Goal: Communication & Community: Participate in discussion

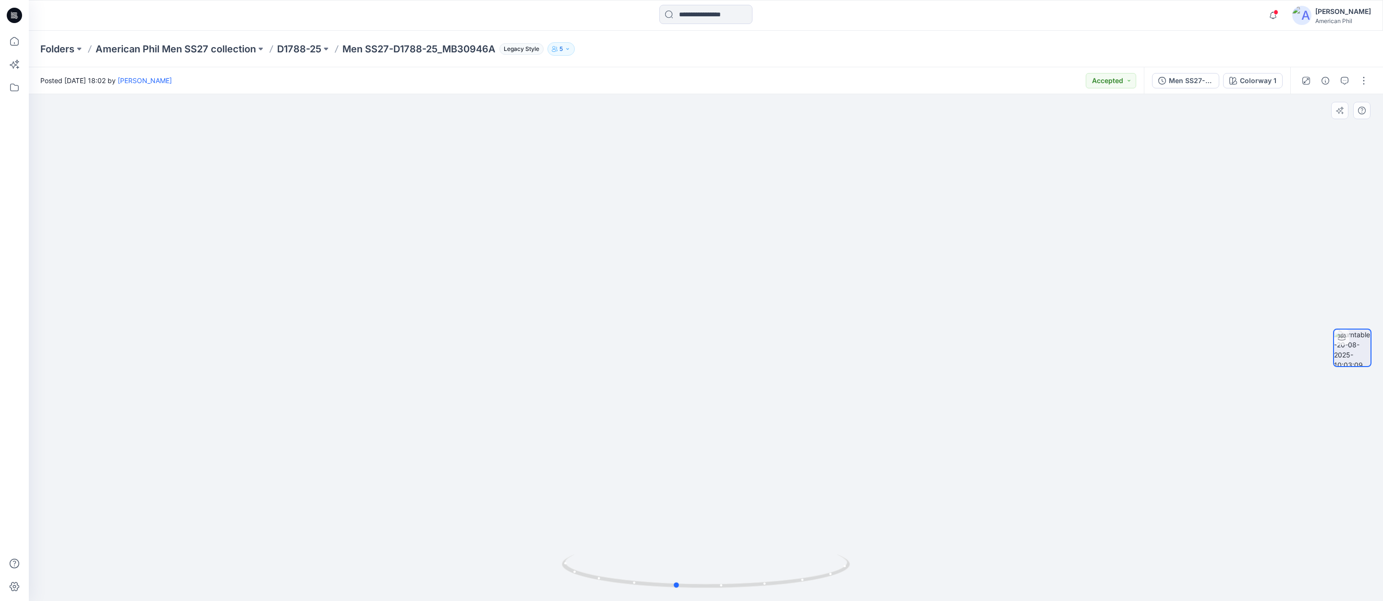
drag, startPoint x: 766, startPoint y: 567, endPoint x: 740, endPoint y: 530, distance: 45.5
click at [740, 530] on div at bounding box center [706, 347] width 1354 height 507
drag, startPoint x: 907, startPoint y: 462, endPoint x: 865, endPoint y: 524, distance: 75.0
click at [865, 524] on img at bounding box center [706, 283] width 893 height 636
drag, startPoint x: 768, startPoint y: 579, endPoint x: 751, endPoint y: 578, distance: 16.4
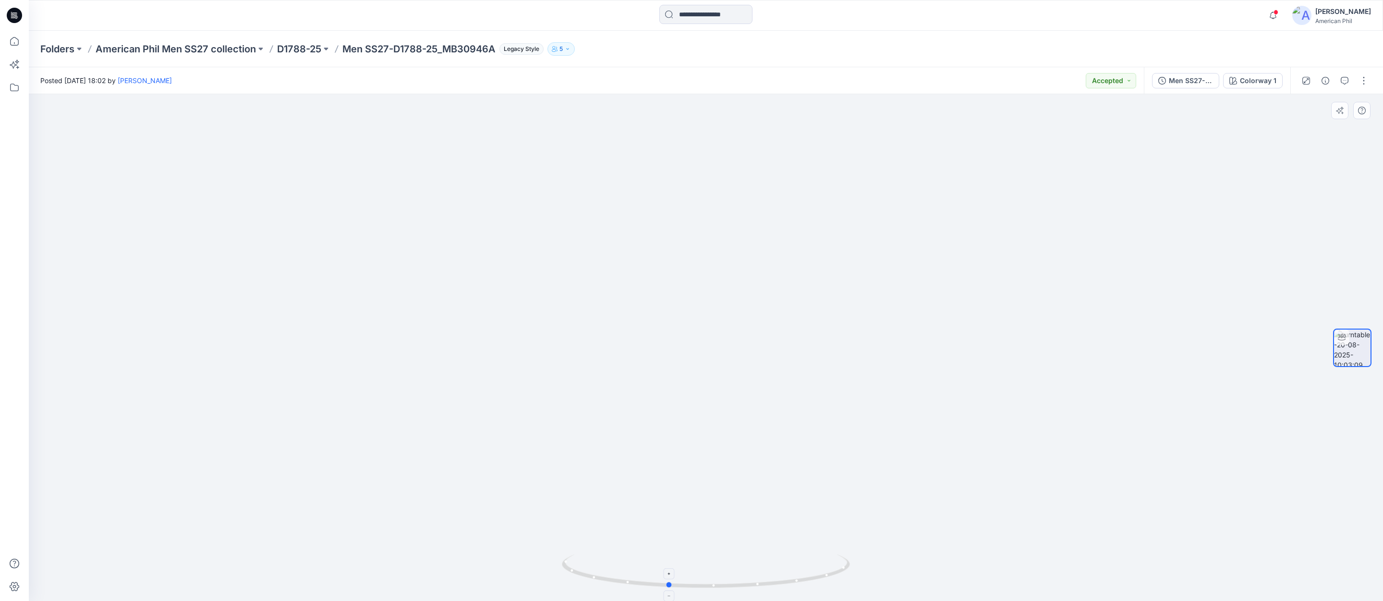
click at [751, 578] on icon at bounding box center [707, 572] width 290 height 36
drag, startPoint x: 989, startPoint y: 472, endPoint x: 890, endPoint y: 475, distance: 99.9
click at [890, 475] on img at bounding box center [706, 276] width 936 height 649
click at [1348, 79] on icon "button" at bounding box center [1344, 81] width 8 height 8
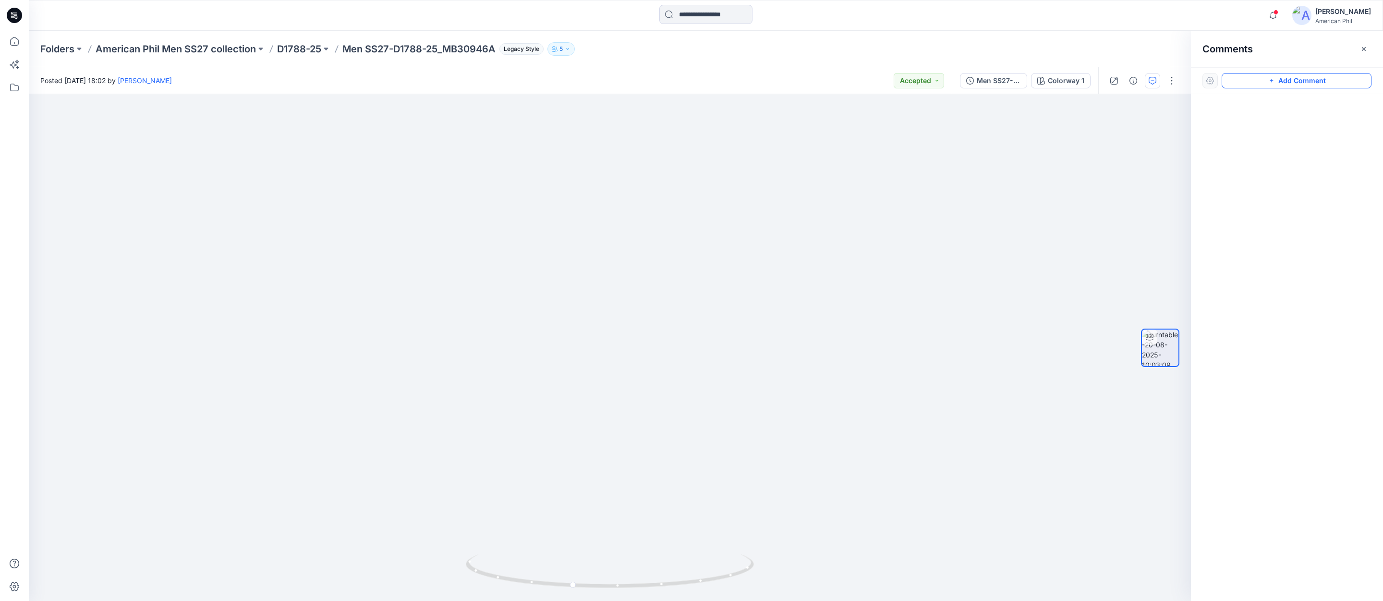
drag, startPoint x: 1313, startPoint y: 80, endPoint x: 1309, endPoint y: 84, distance: 5.8
click at [1313, 80] on button "Add Comment" at bounding box center [1296, 80] width 150 height 15
click at [610, 187] on div "1" at bounding box center [610, 347] width 1162 height 507
type textarea "**********"
click at [733, 252] on button "Post" at bounding box center [732, 249] width 26 height 15
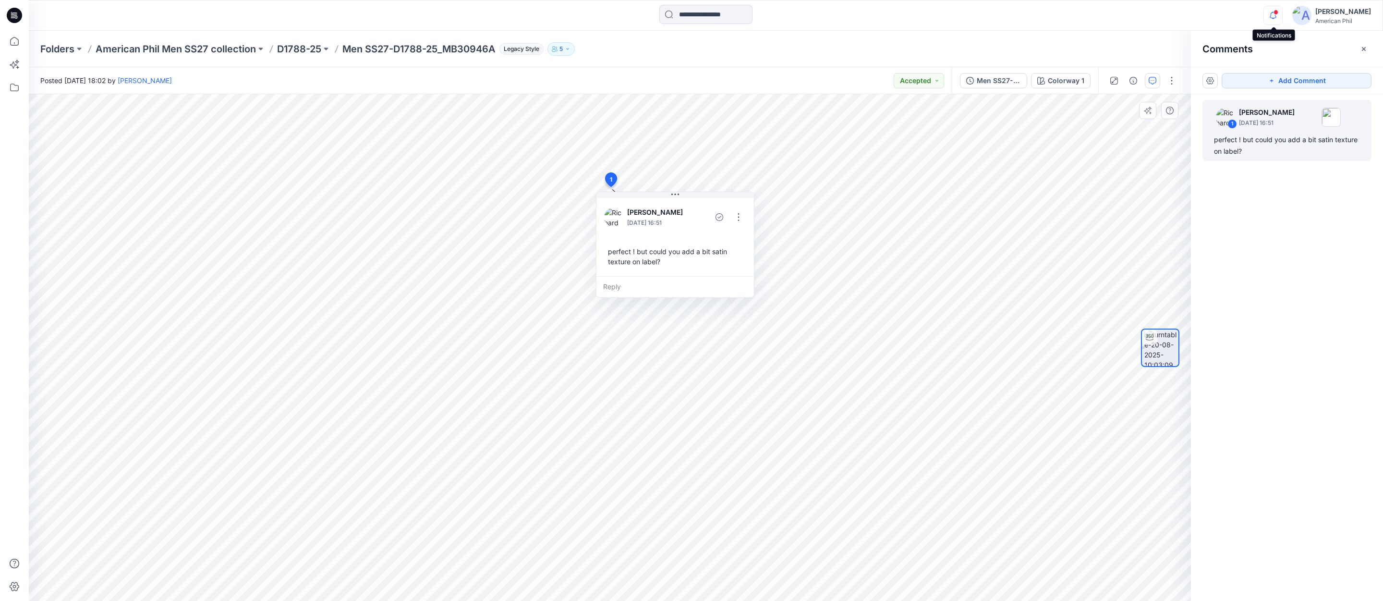
click at [1279, 15] on icon "button" at bounding box center [1273, 15] width 18 height 19
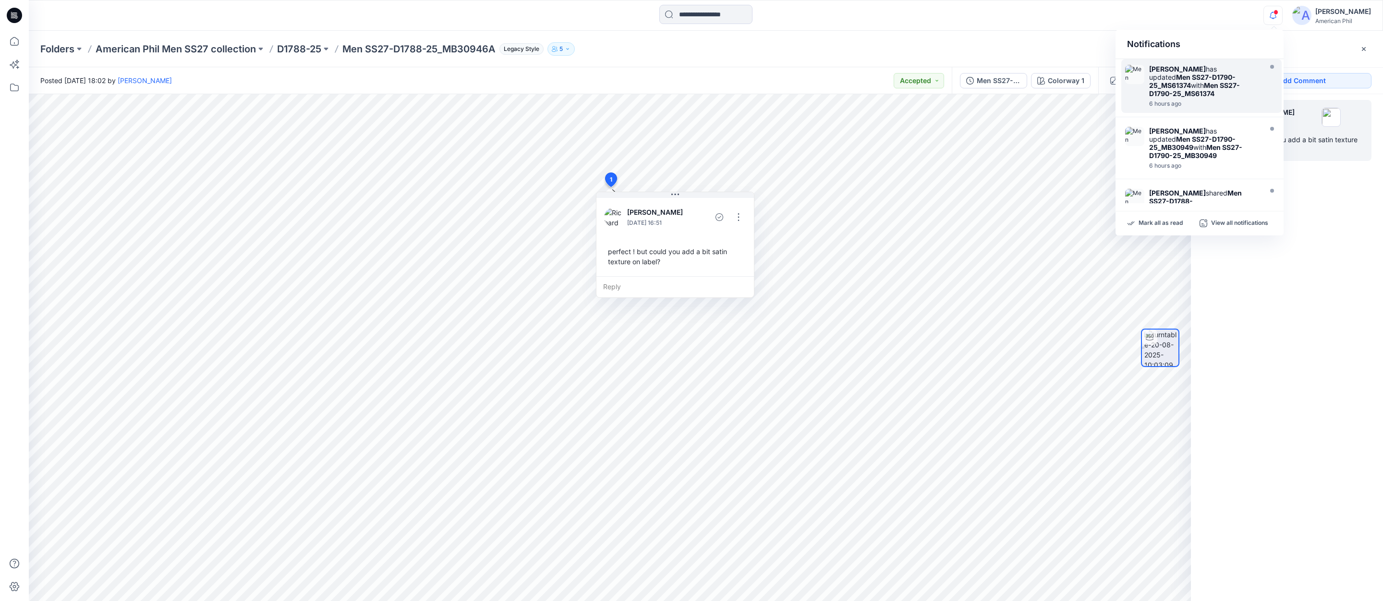
click at [1185, 76] on strong "Men SS27-D1790-25_MS61374" at bounding box center [1192, 81] width 86 height 16
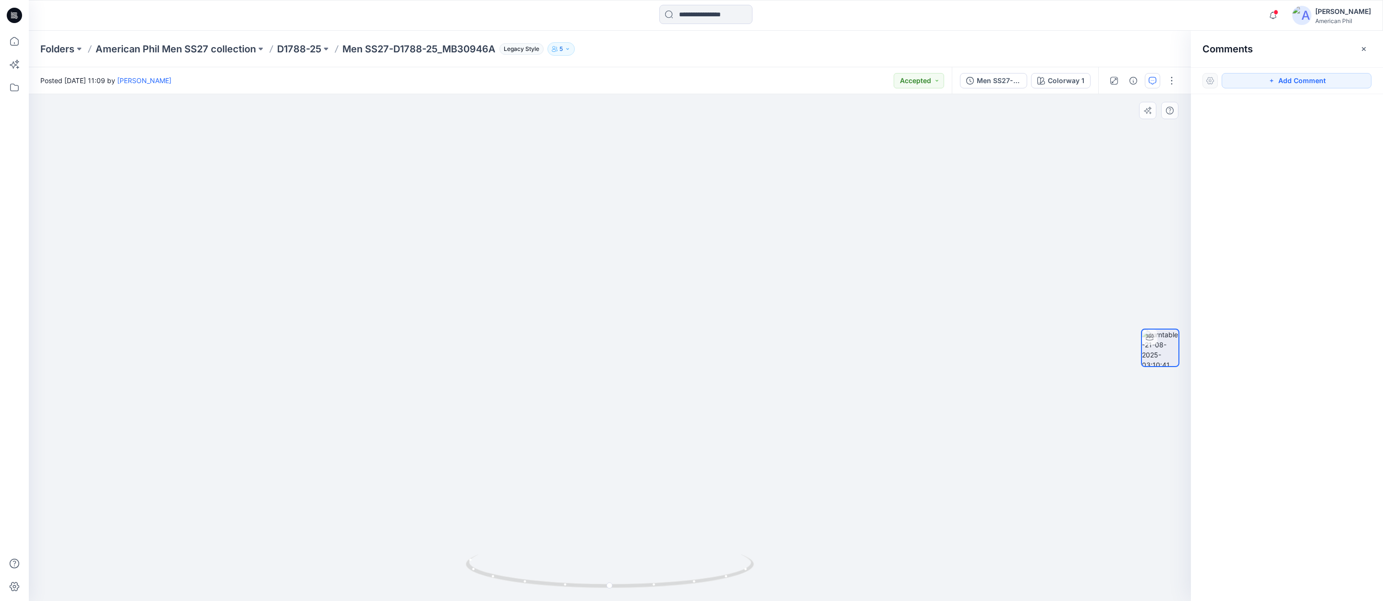
drag, startPoint x: 649, startPoint y: 311, endPoint x: 655, endPoint y: 449, distance: 138.9
click at [655, 449] on img at bounding box center [610, 266] width 936 height 669
click at [1276, 13] on span at bounding box center [1275, 12] width 5 height 5
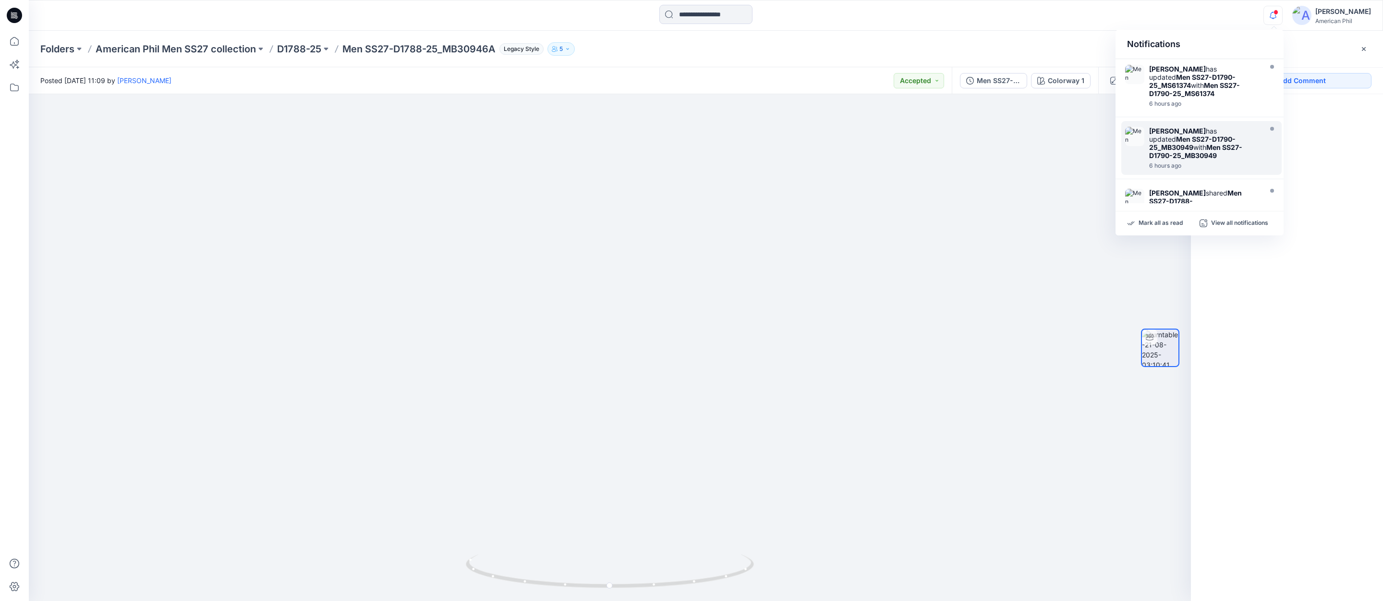
click at [1142, 133] on img at bounding box center [1134, 136] width 19 height 19
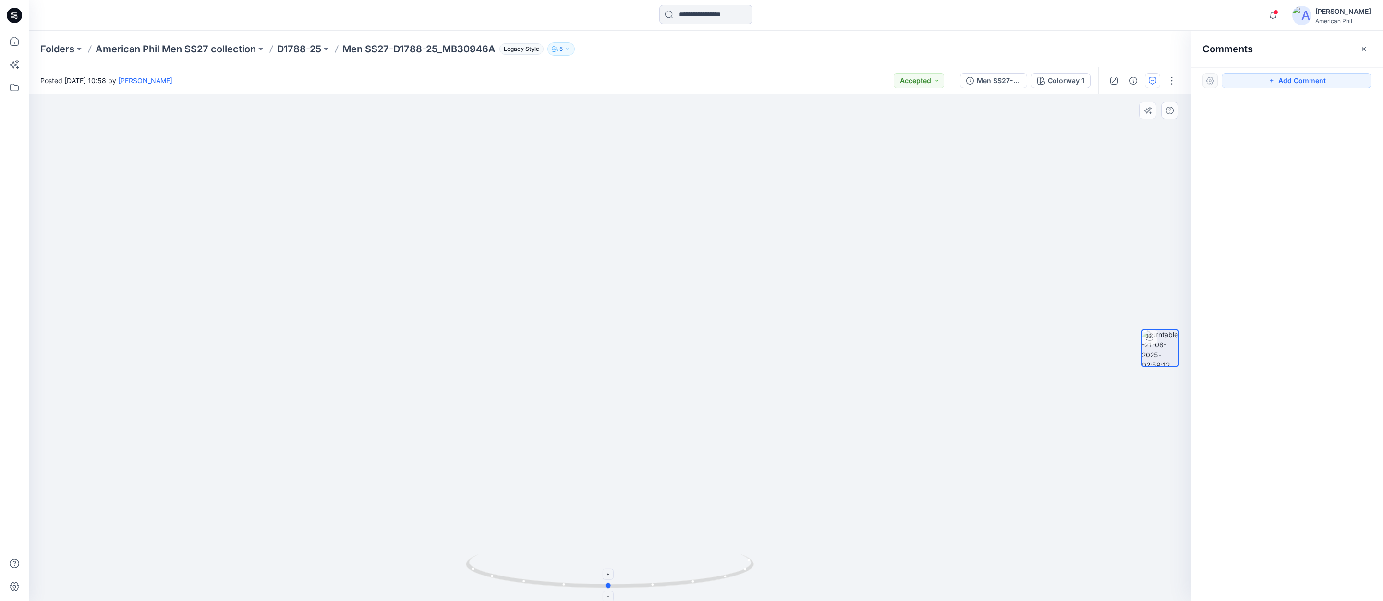
click at [619, 589] on icon at bounding box center [611, 572] width 290 height 36
click at [1273, 13] on icon "button" at bounding box center [1273, 15] width 18 height 19
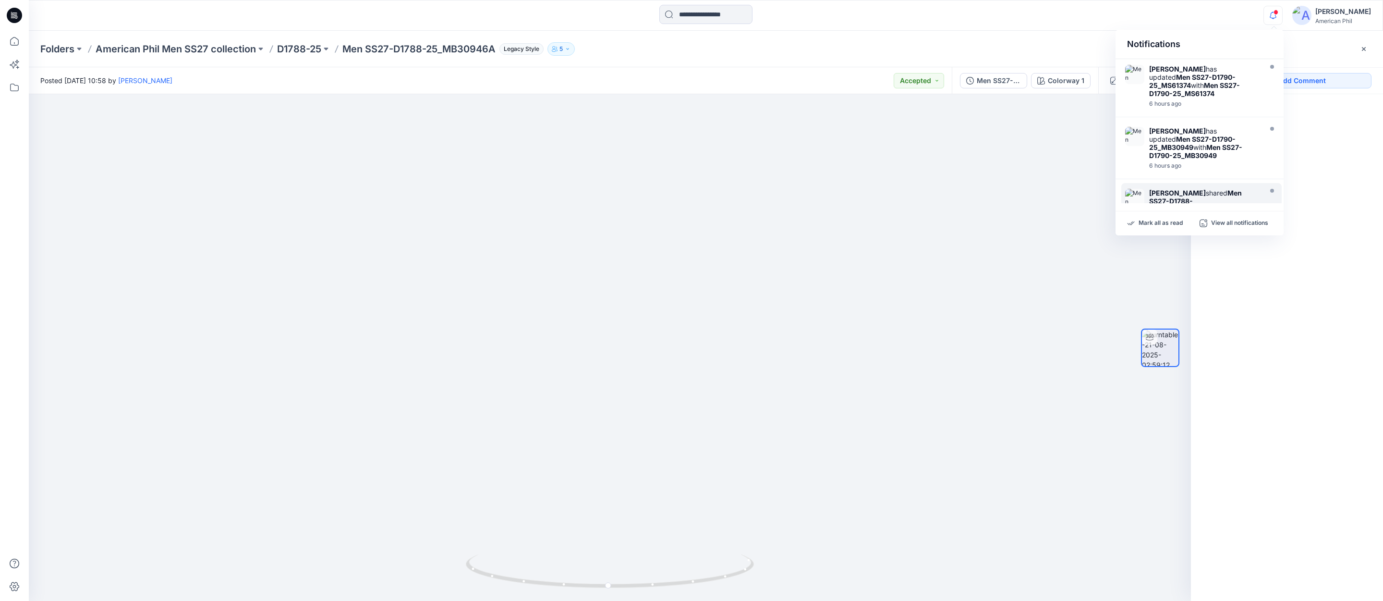
click at [1155, 189] on strong "[PERSON_NAME]" at bounding box center [1177, 193] width 57 height 8
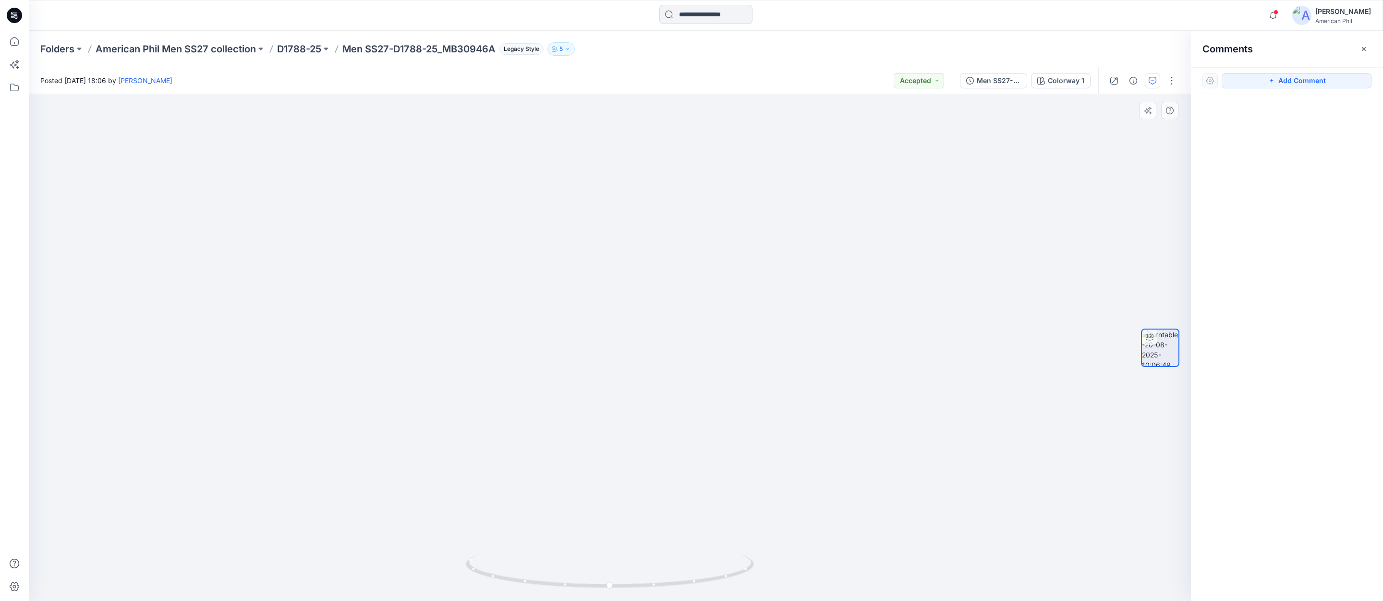
drag, startPoint x: 667, startPoint y: 547, endPoint x: 566, endPoint y: 550, distance: 100.9
click at [566, 550] on img at bounding box center [610, 241] width 936 height 719
drag, startPoint x: 655, startPoint y: 586, endPoint x: 632, endPoint y: 574, distance: 25.8
click at [632, 574] on icon at bounding box center [611, 572] width 290 height 36
drag, startPoint x: 1282, startPoint y: 82, endPoint x: 1277, endPoint y: 86, distance: 6.8
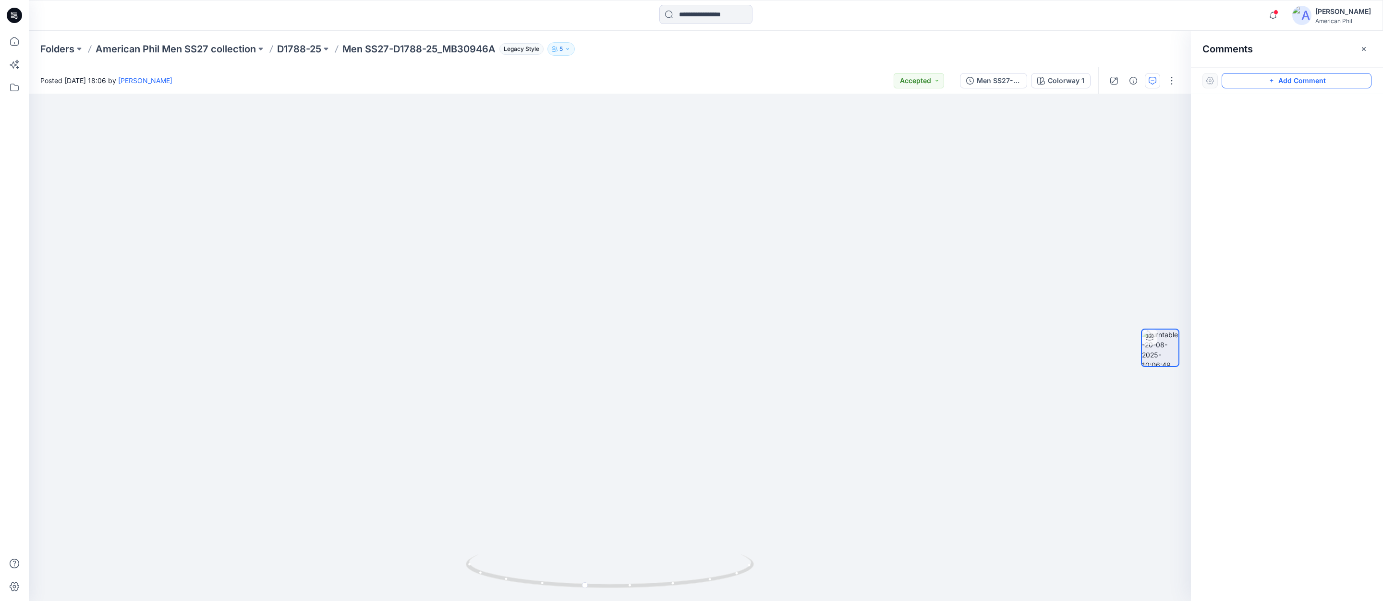
click at [1282, 82] on button "Add Comment" at bounding box center [1296, 80] width 150 height 15
click at [691, 422] on div "1" at bounding box center [610, 347] width 1162 height 507
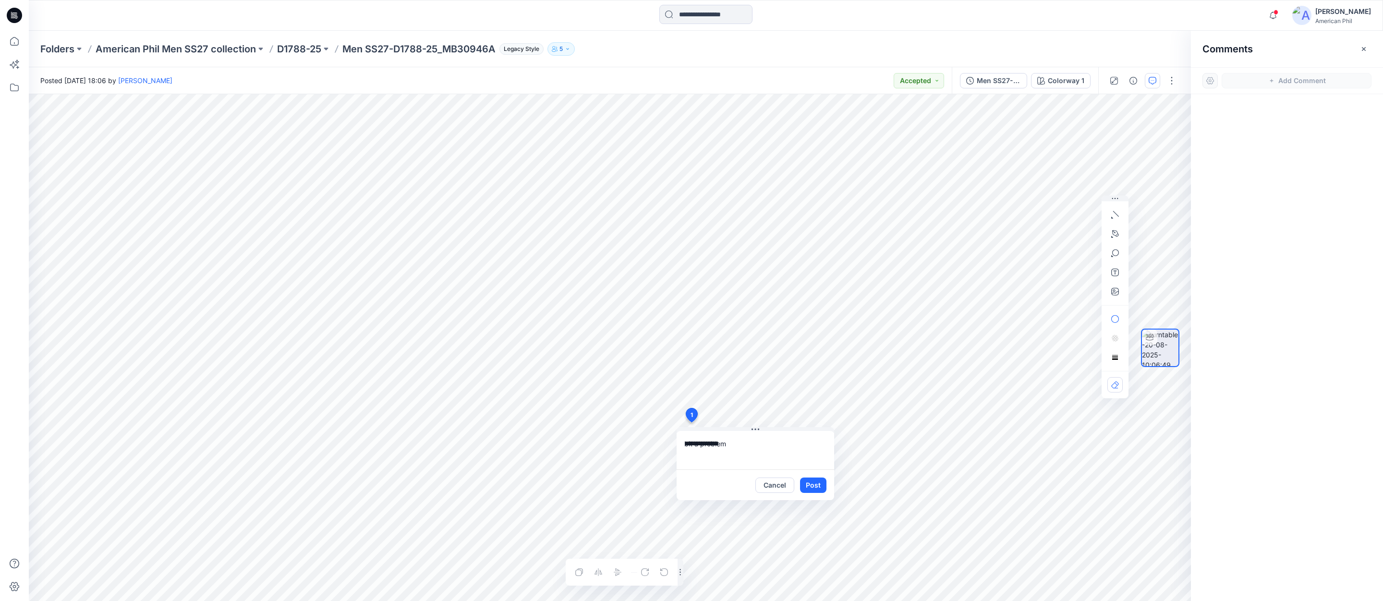
drag, startPoint x: 697, startPoint y: 445, endPoint x: 703, endPoint y: 445, distance: 5.8
click at [701, 445] on textarea "**********" at bounding box center [754, 450] width 157 height 38
type textarea "**********"
click at [809, 485] on button "Post" at bounding box center [813, 484] width 26 height 15
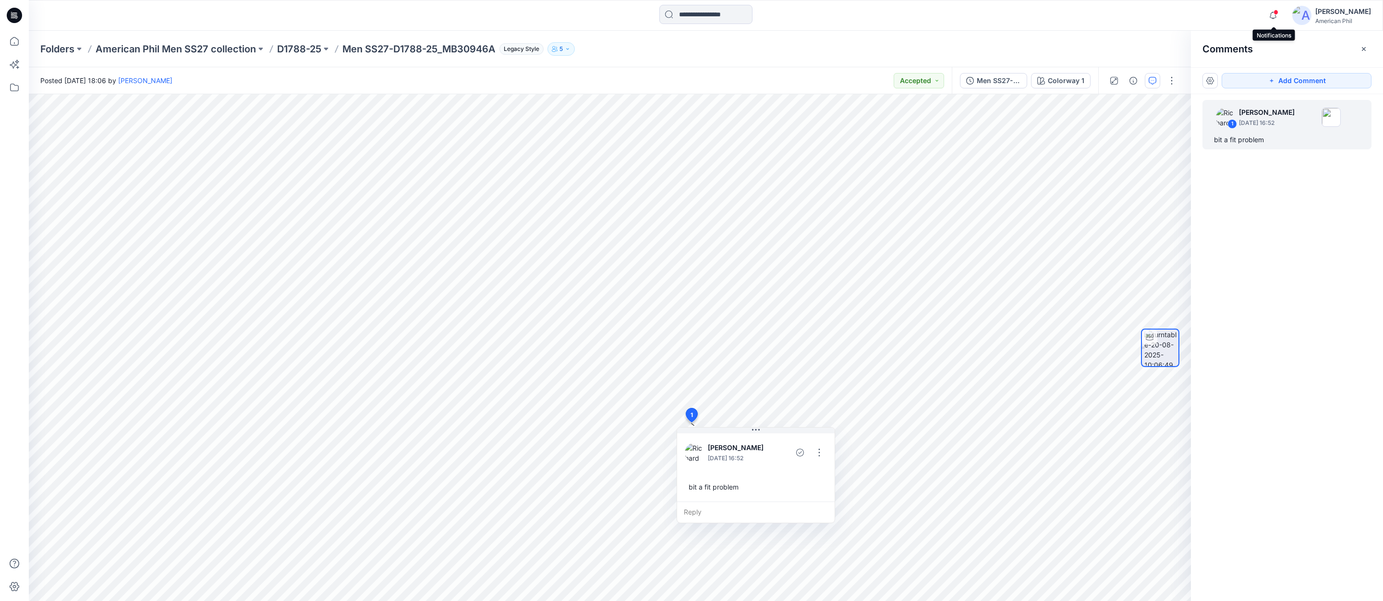
click at [1276, 13] on span at bounding box center [1275, 12] width 5 height 5
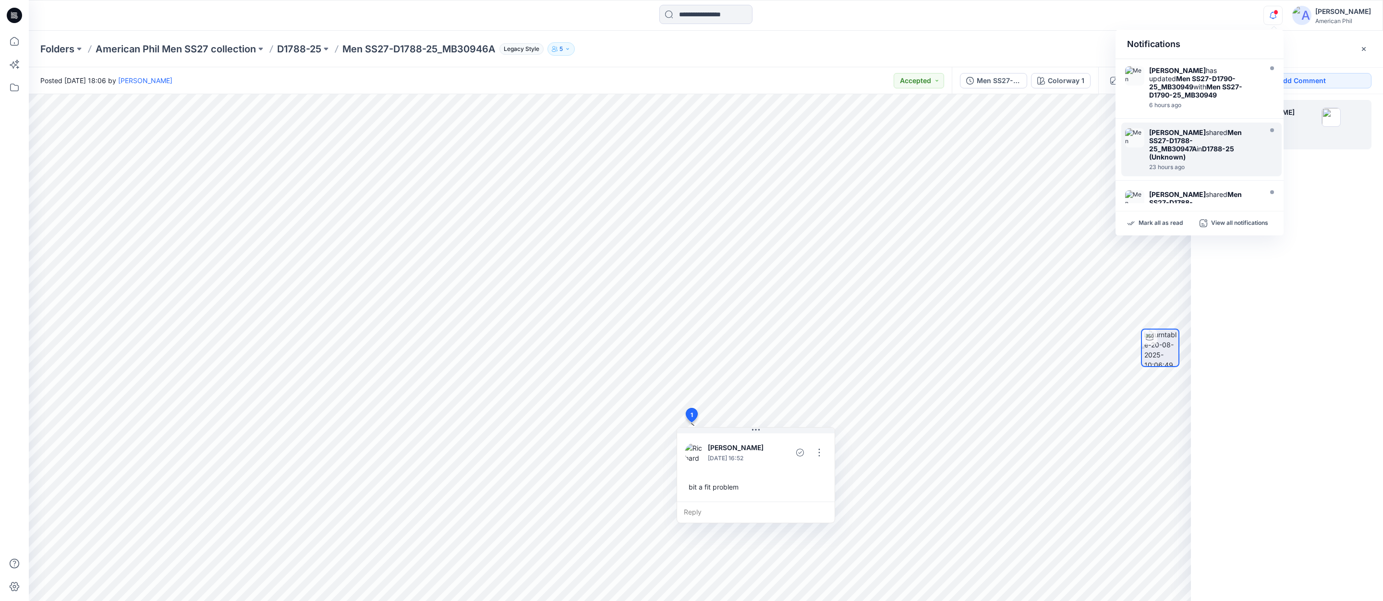
scroll to position [63, 0]
click at [1175, 187] on div "[PERSON_NAME] shared Men SS27-D1788-25_MB30946A in D1788-25 (Unknown)" at bounding box center [1204, 203] width 110 height 33
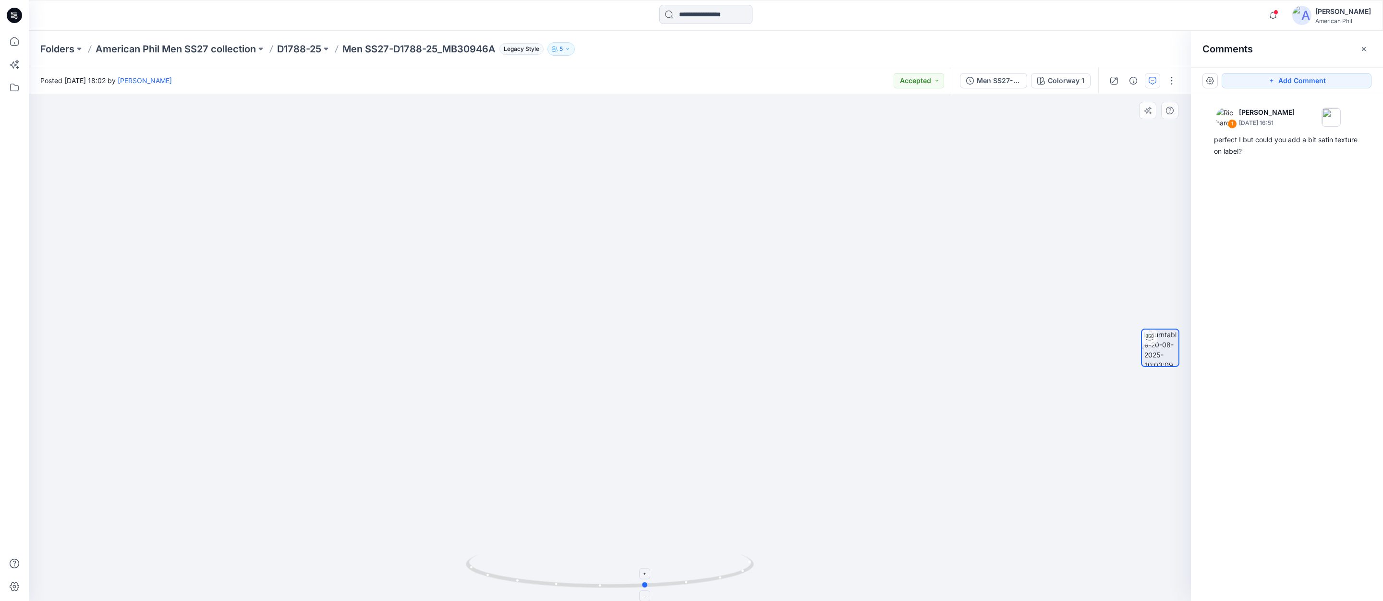
drag, startPoint x: 691, startPoint y: 570, endPoint x: 732, endPoint y: 569, distance: 40.3
click at [732, 569] on icon at bounding box center [611, 572] width 290 height 36
click at [200, 47] on p "American Phil Men SS27 collection" at bounding box center [176, 48] width 160 height 13
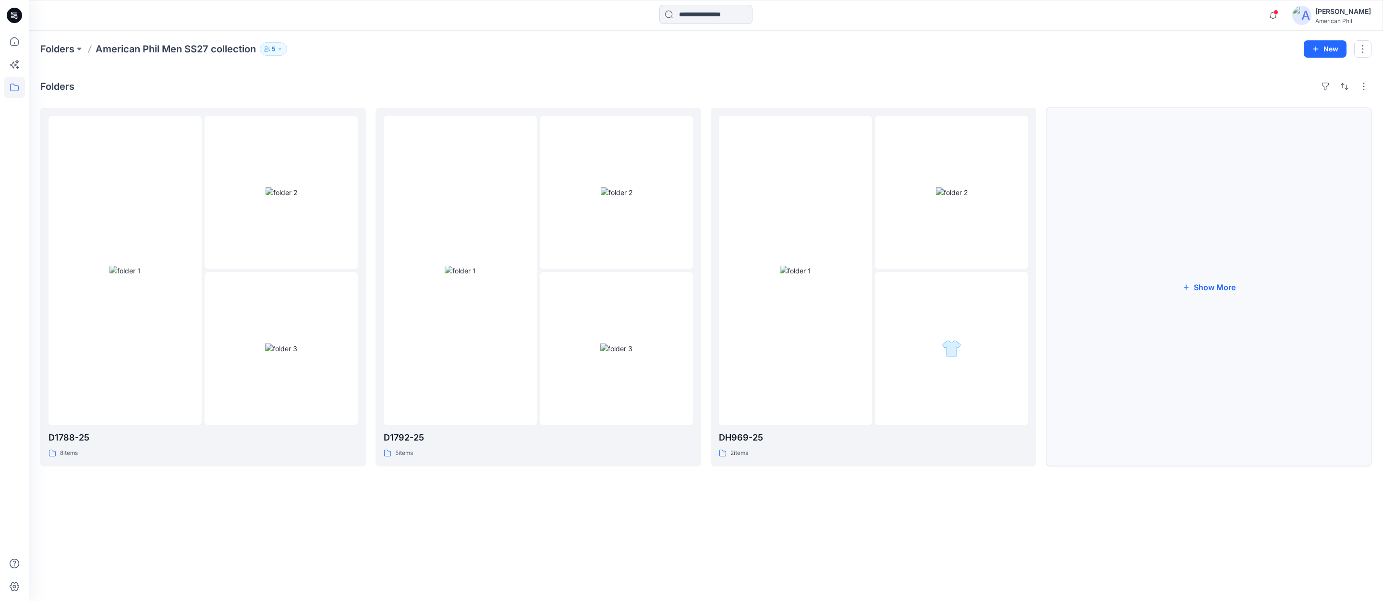
click at [1225, 289] on button "Show More" at bounding box center [1209, 287] width 326 height 359
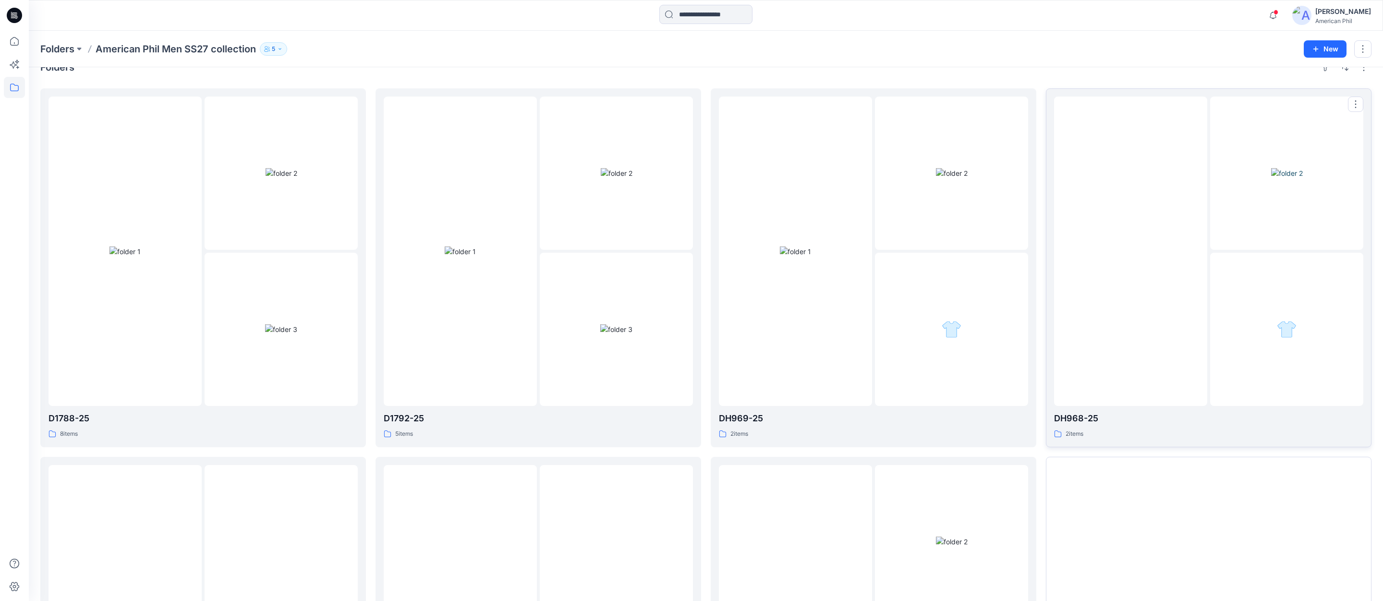
scroll to position [36, 0]
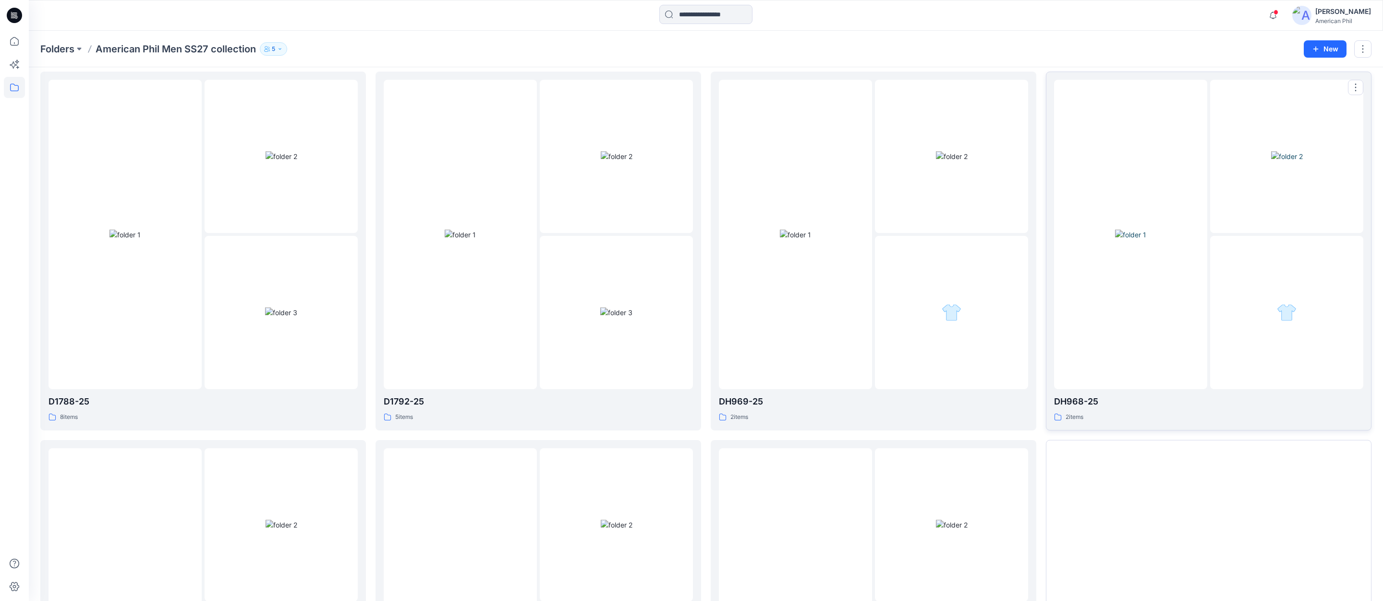
click at [1126, 229] on img at bounding box center [1130, 234] width 31 height 10
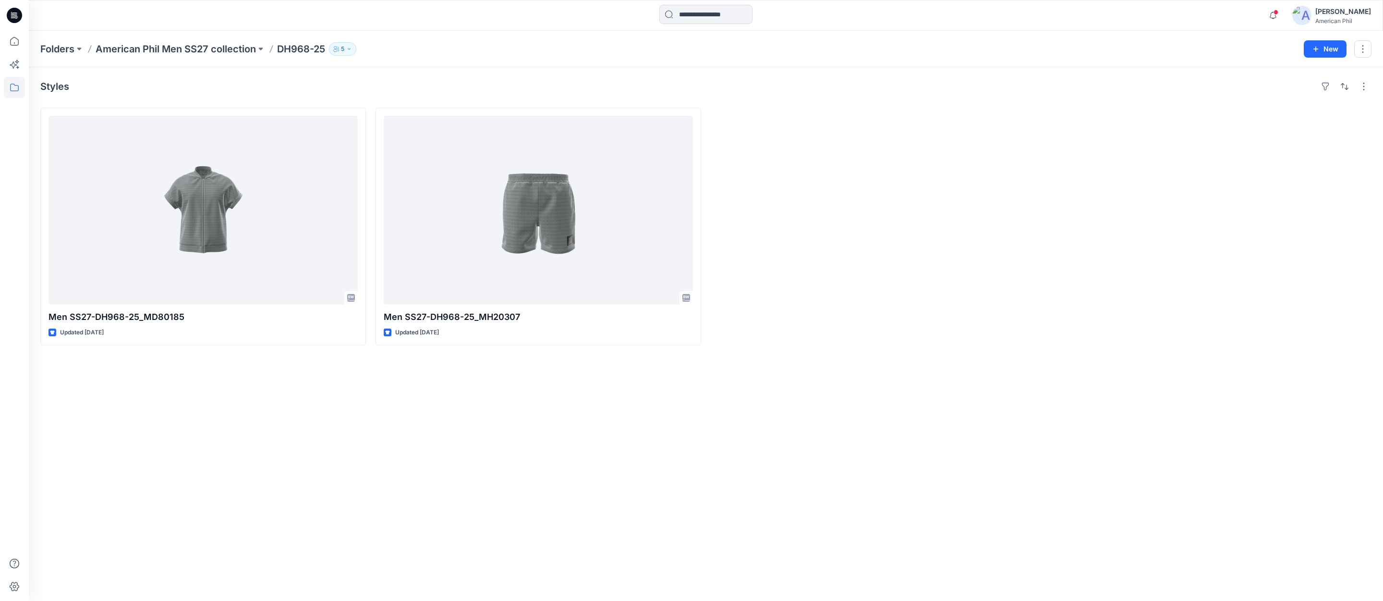
click at [144, 48] on p "American Phil Men SS27 collection" at bounding box center [176, 48] width 160 height 13
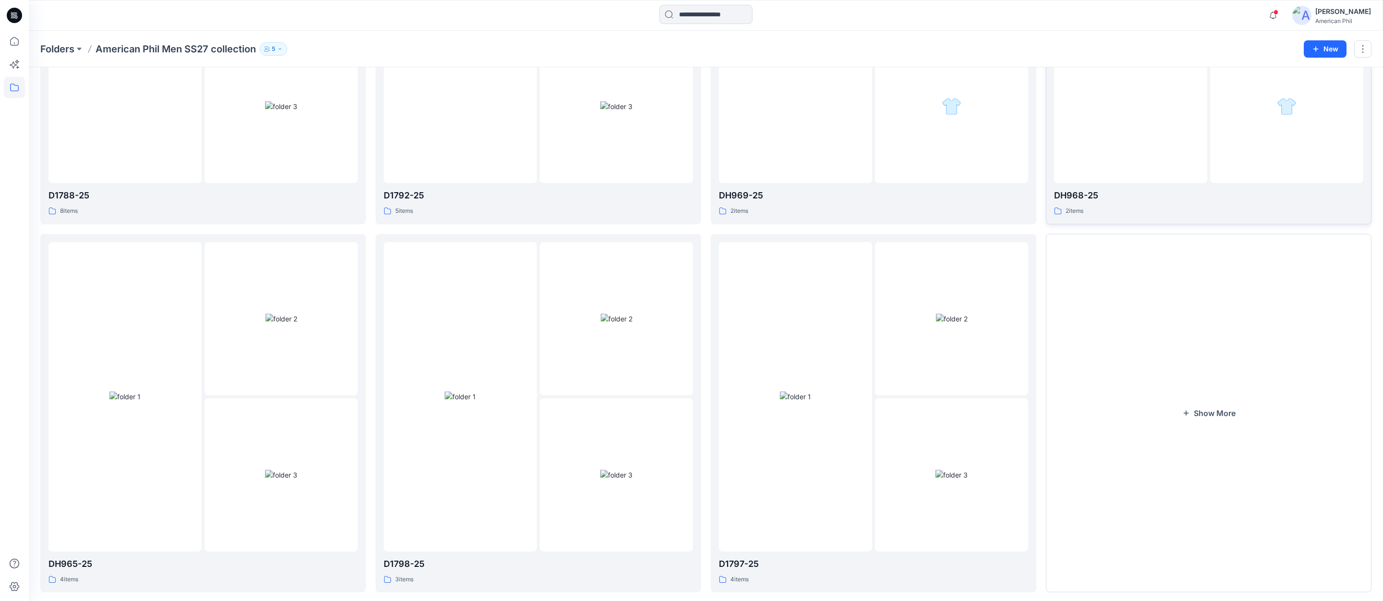
scroll to position [261, 0]
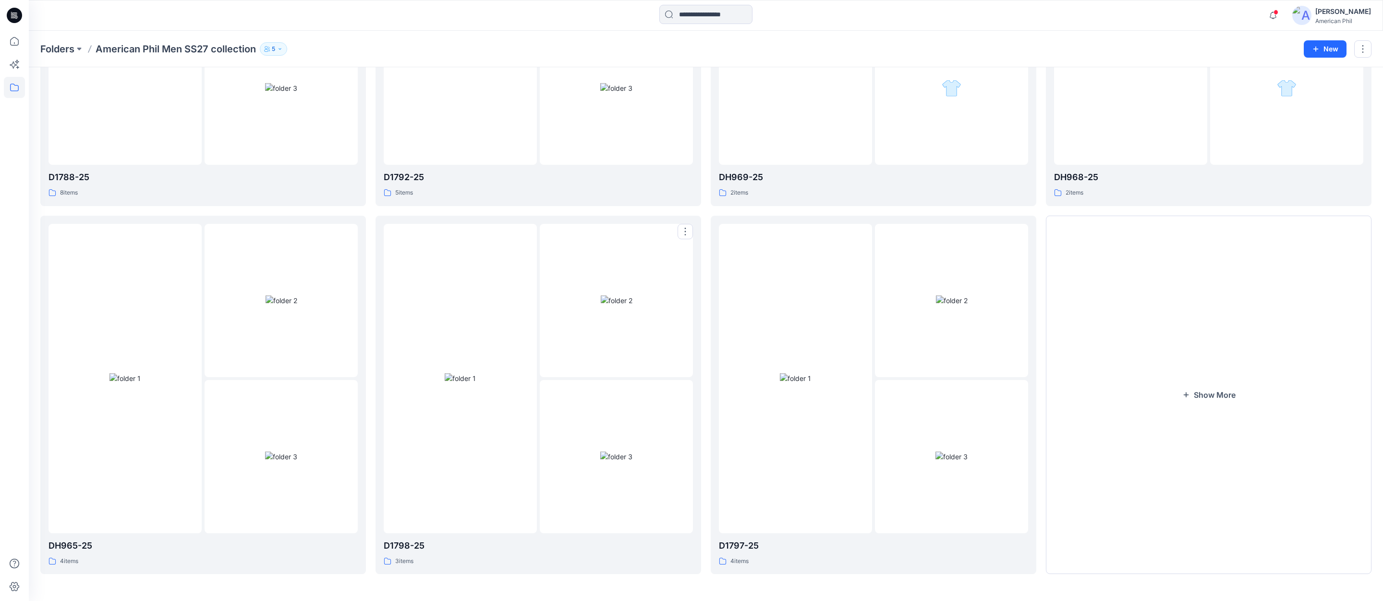
drag, startPoint x: 623, startPoint y: 443, endPoint x: 602, endPoint y: 445, distance: 21.2
click at [622, 451] on img at bounding box center [616, 456] width 32 height 10
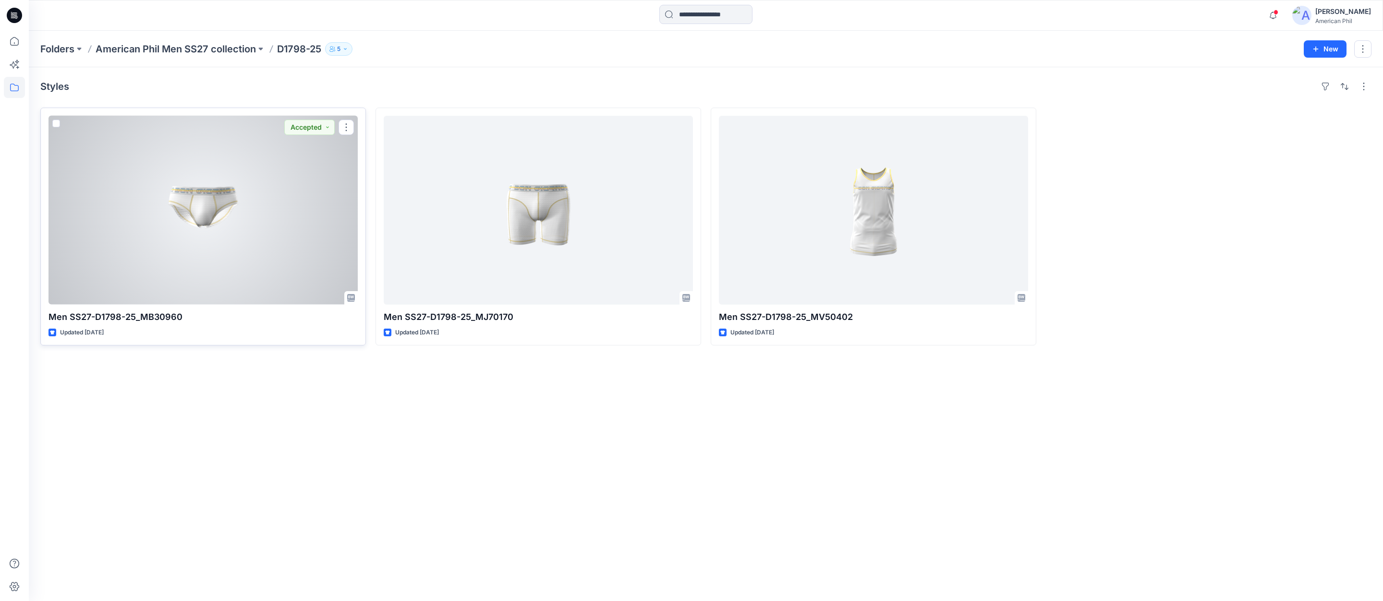
click at [197, 203] on div at bounding box center [202, 210] width 309 height 189
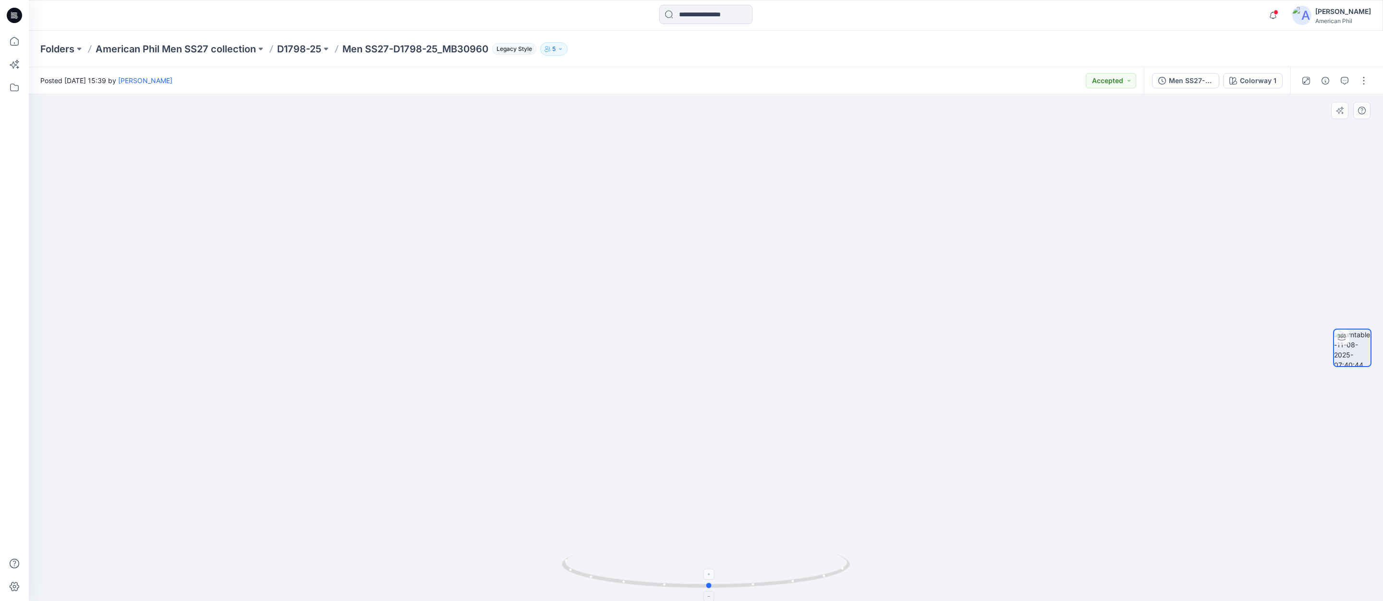
drag, startPoint x: 723, startPoint y: 581, endPoint x: 727, endPoint y: 574, distance: 8.7
click at [727, 574] on icon at bounding box center [707, 572] width 290 height 36
click at [145, 47] on p "American Phil Men SS27 collection" at bounding box center [176, 48] width 160 height 13
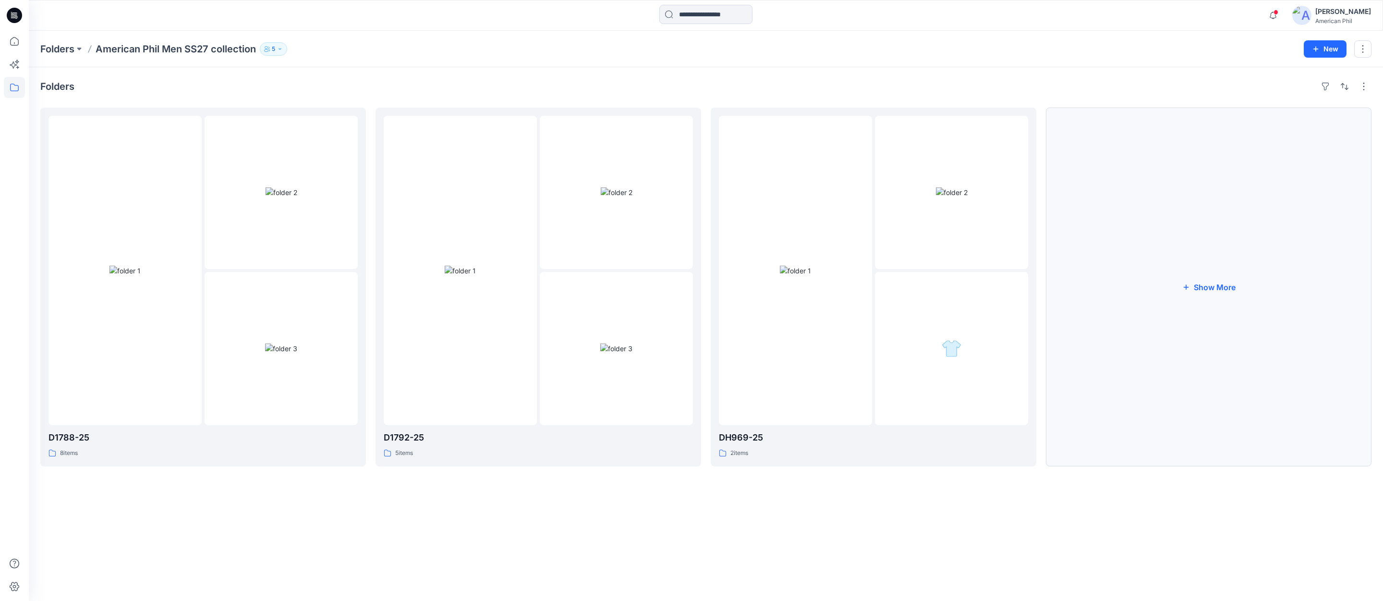
click at [1201, 288] on button "Show More" at bounding box center [1209, 287] width 326 height 359
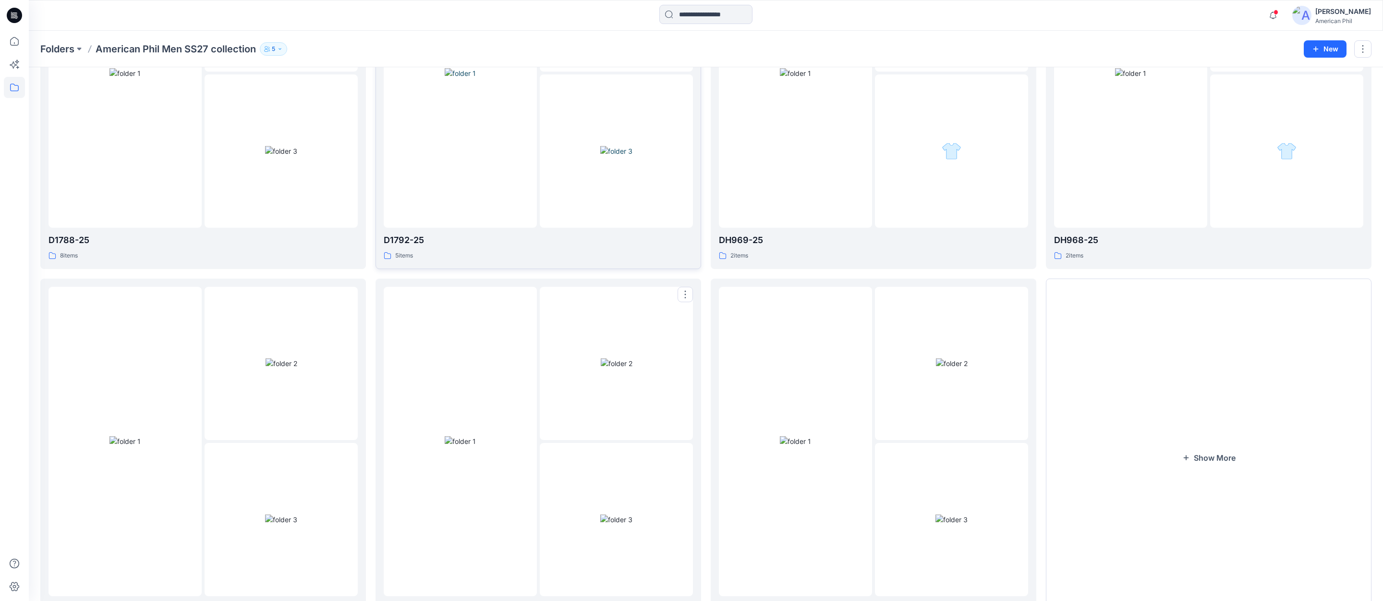
scroll to position [261, 0]
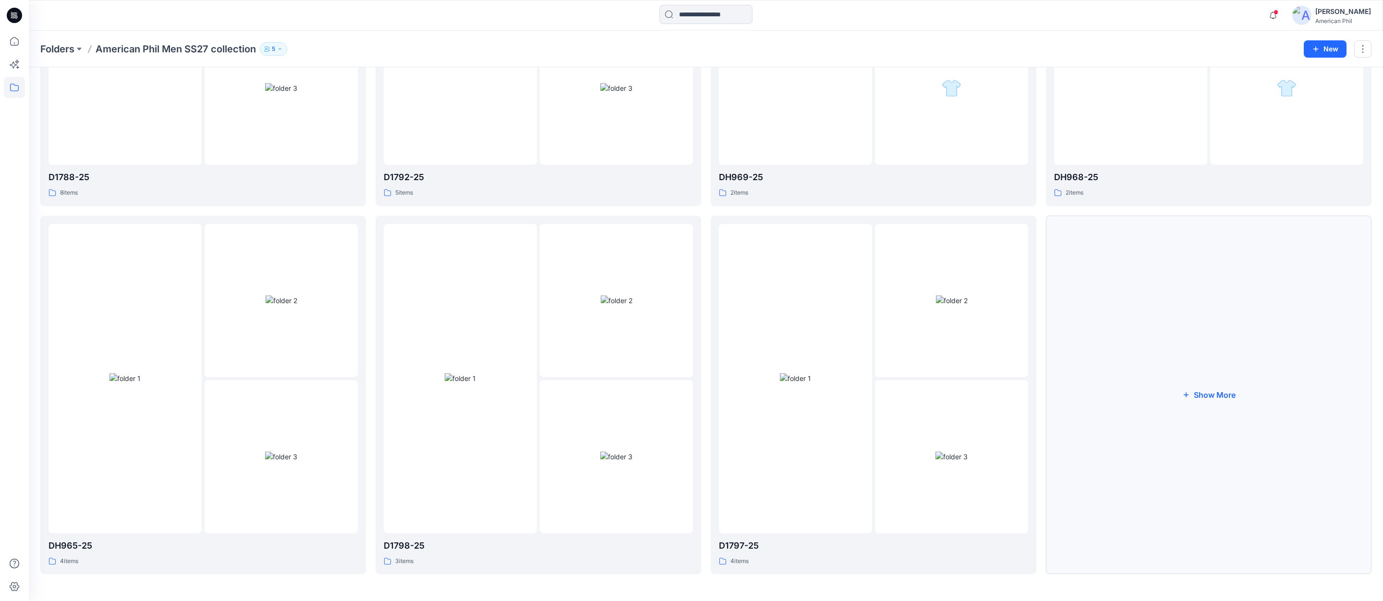
click at [1205, 394] on button "Show More" at bounding box center [1209, 395] width 326 height 359
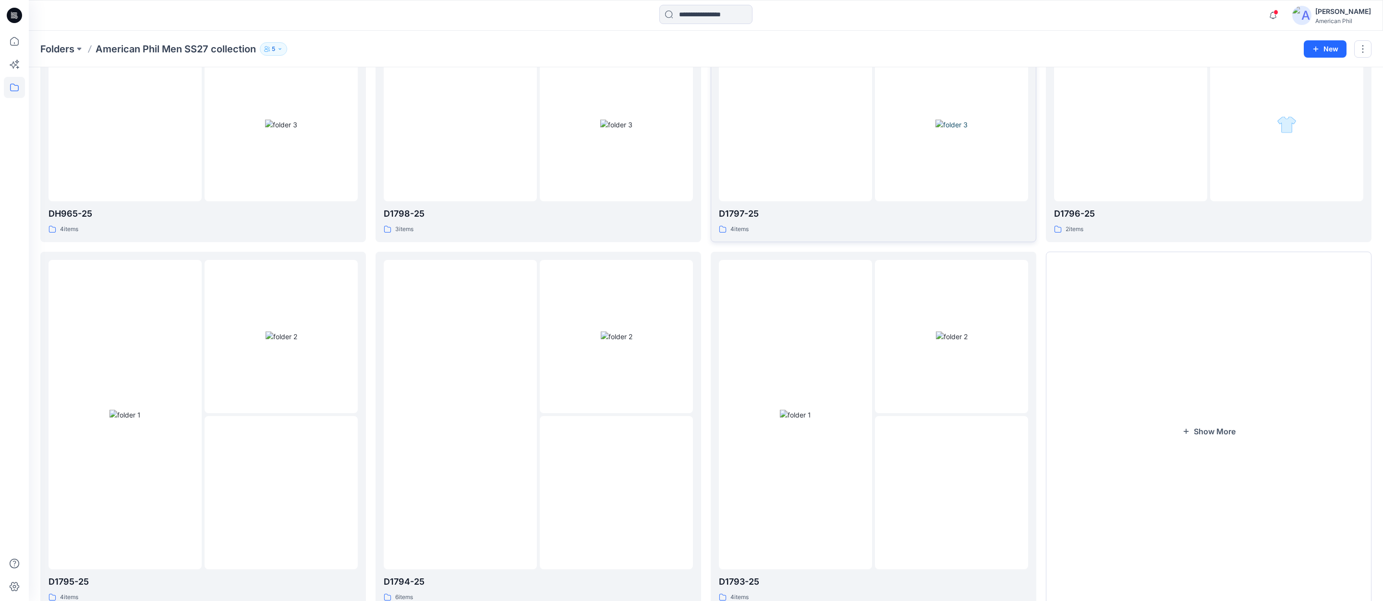
scroll to position [628, 0]
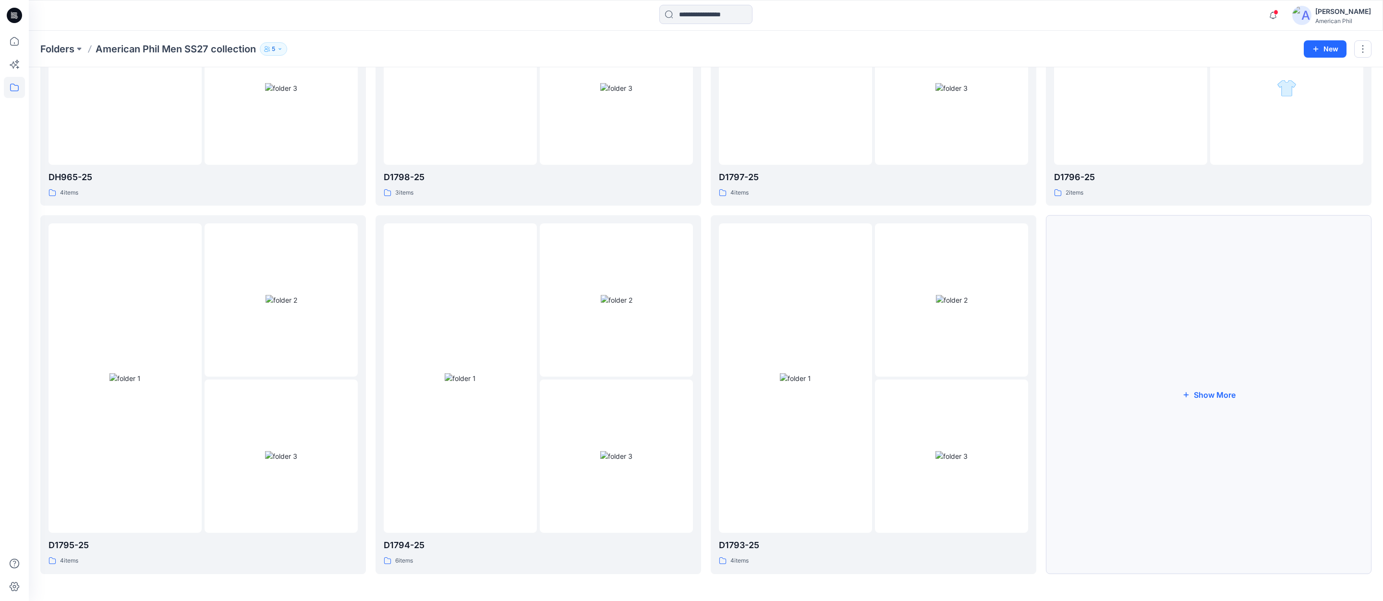
click at [1203, 393] on button "Show More" at bounding box center [1209, 394] width 326 height 359
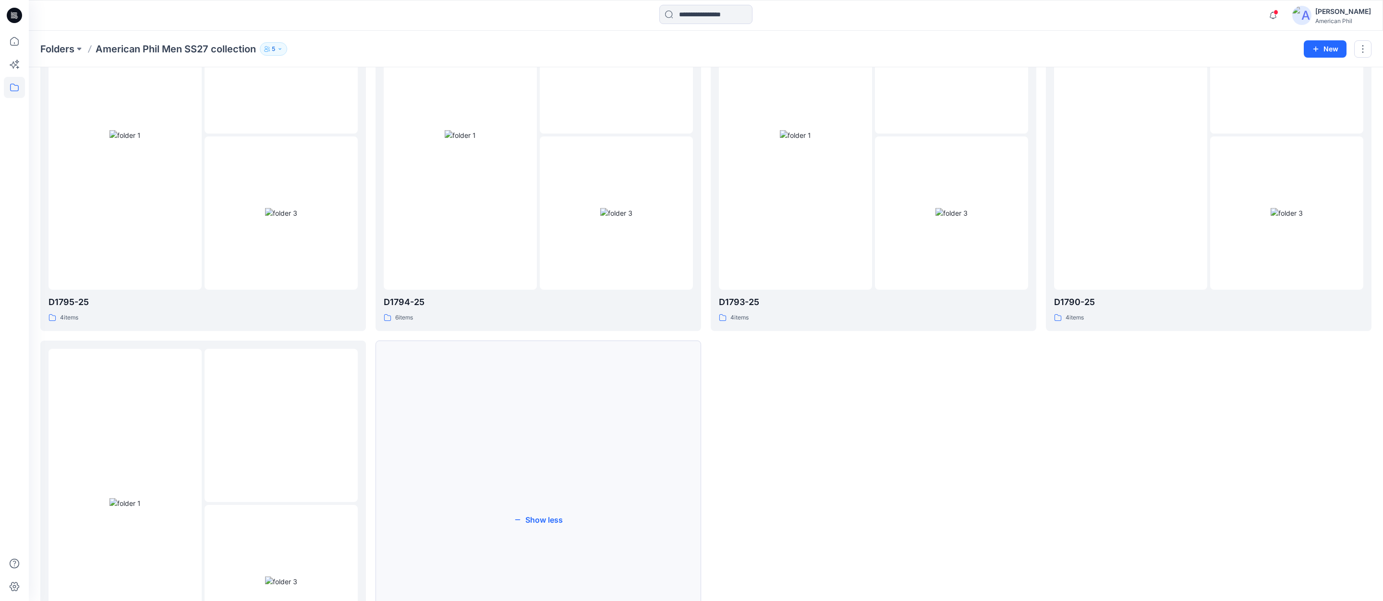
scroll to position [997, 0]
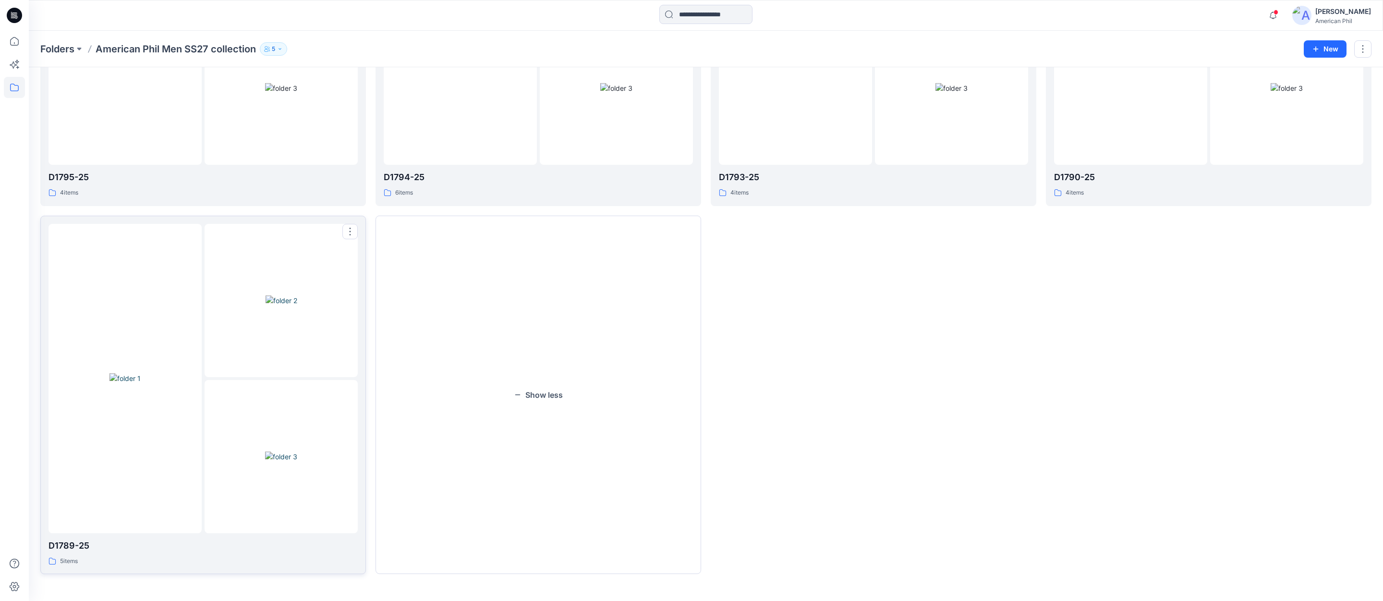
click at [127, 375] on img at bounding box center [124, 378] width 31 height 10
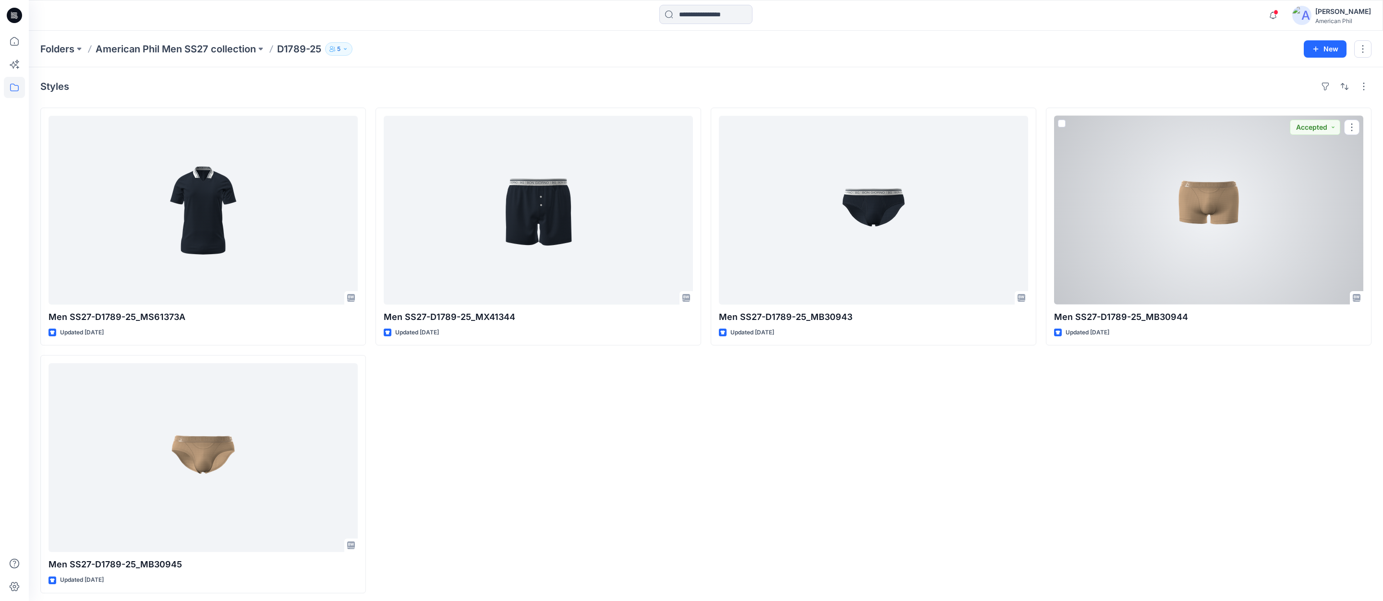
click at [1185, 219] on div at bounding box center [1208, 210] width 309 height 189
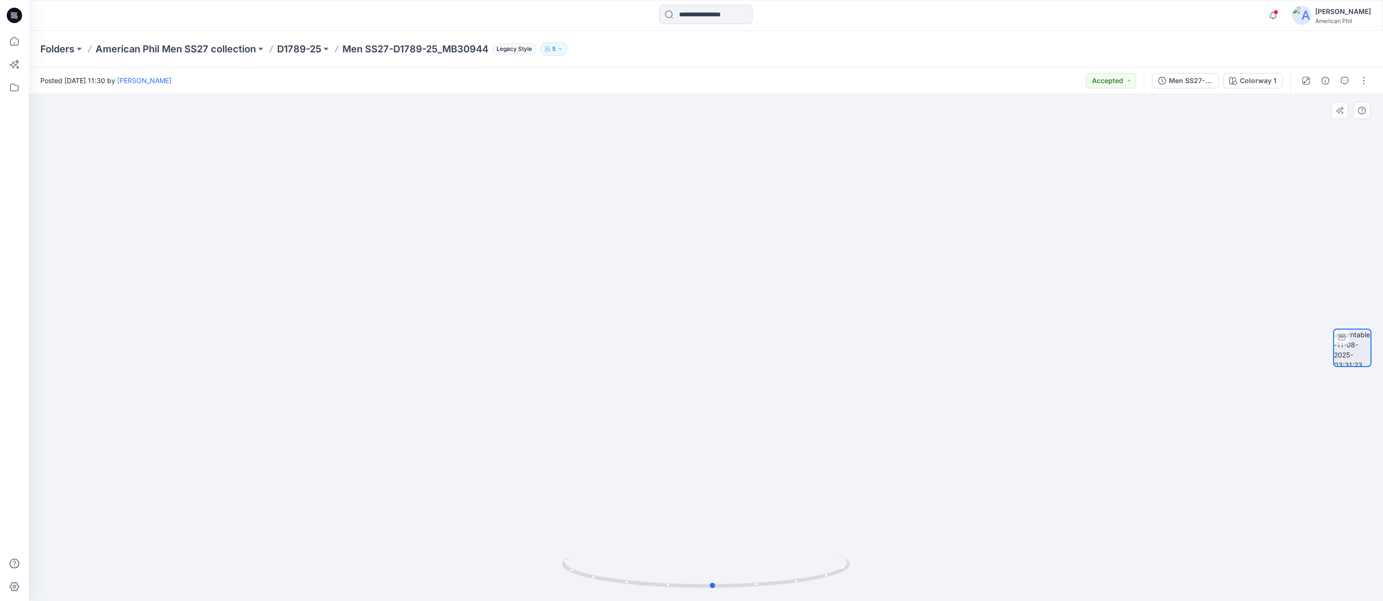
drag, startPoint x: 763, startPoint y: 583, endPoint x: 1058, endPoint y: 565, distance: 295.8
click at [1058, 565] on div at bounding box center [706, 347] width 1354 height 507
